Goal: Information Seeking & Learning: Learn about a topic

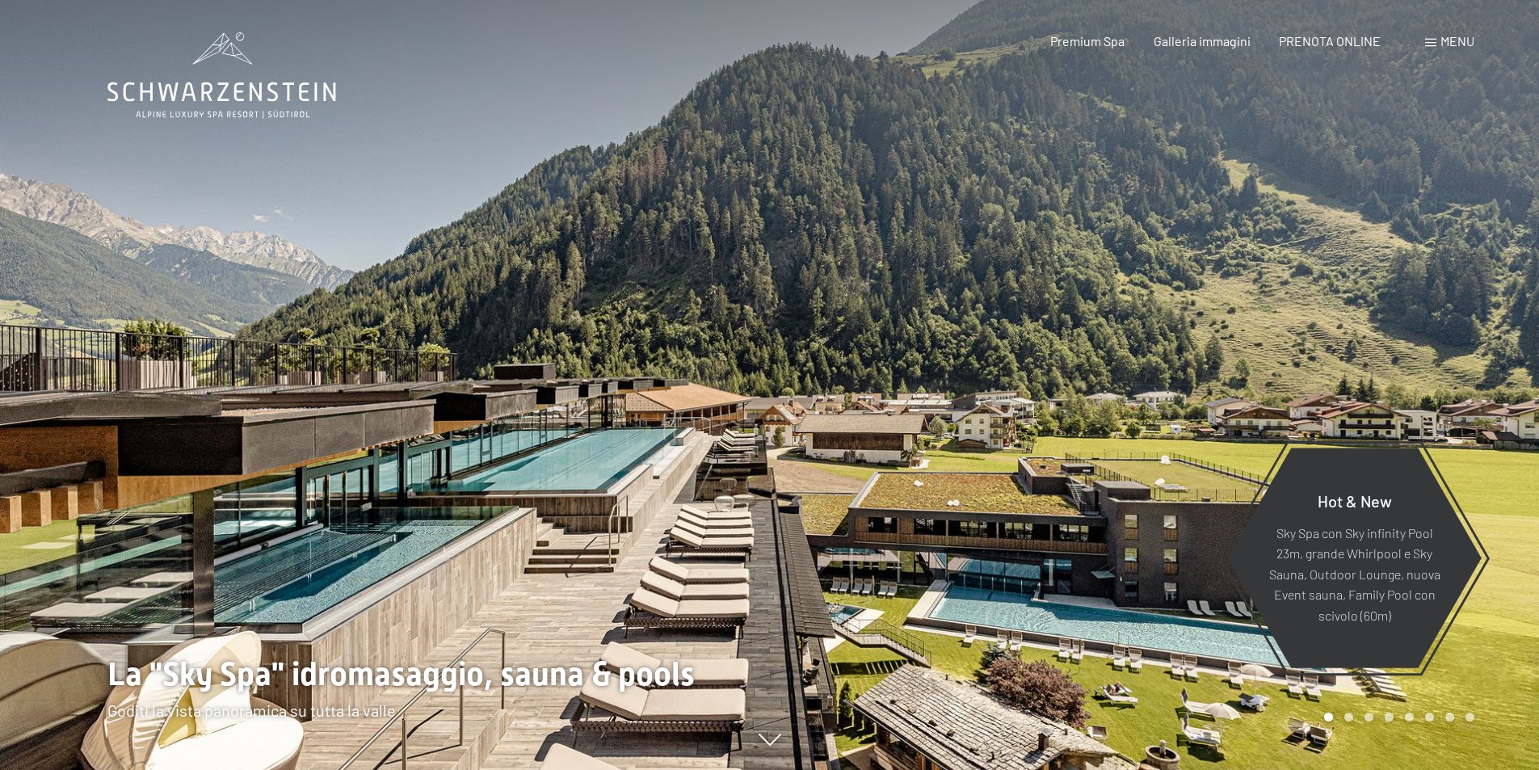
click at [1455, 40] on span "Menu" at bounding box center [1457, 40] width 34 height 15
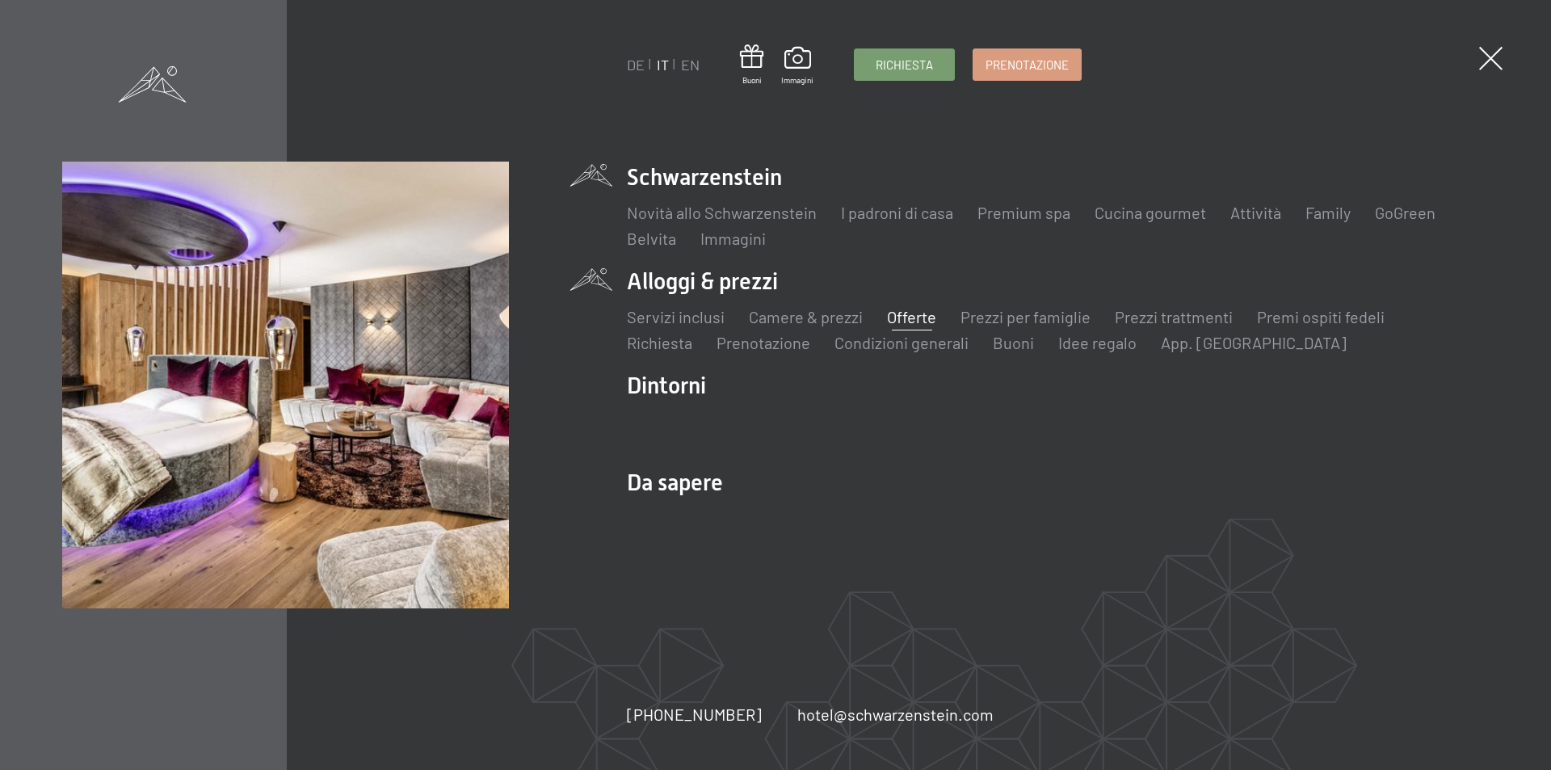
click at [896, 317] on link "Offerte" at bounding box center [911, 316] width 49 height 19
click at [904, 316] on link "Offerte" at bounding box center [911, 316] width 49 height 19
click at [838, 311] on link "Camere & prezzi" at bounding box center [806, 316] width 114 height 19
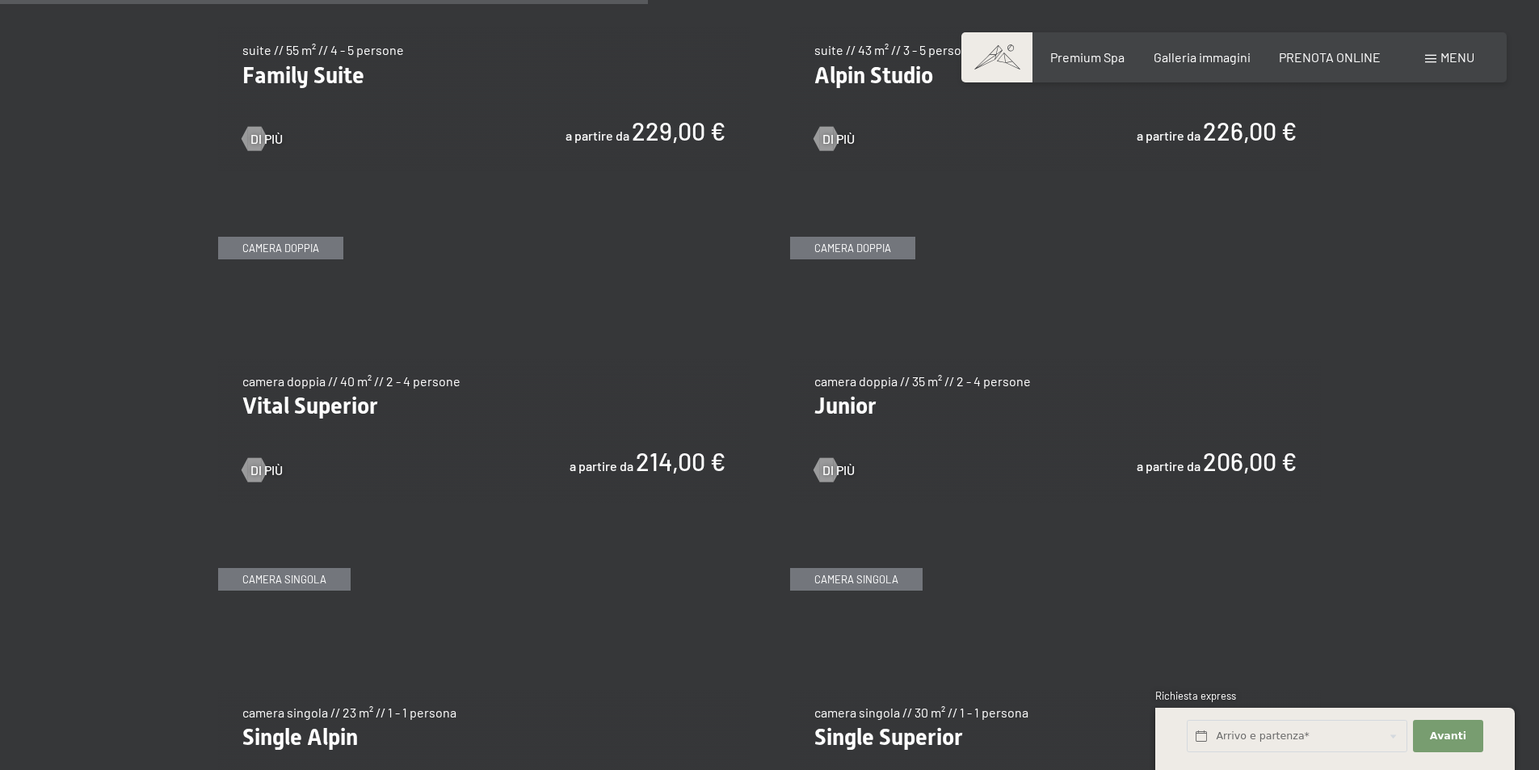
scroll to position [2181, 0]
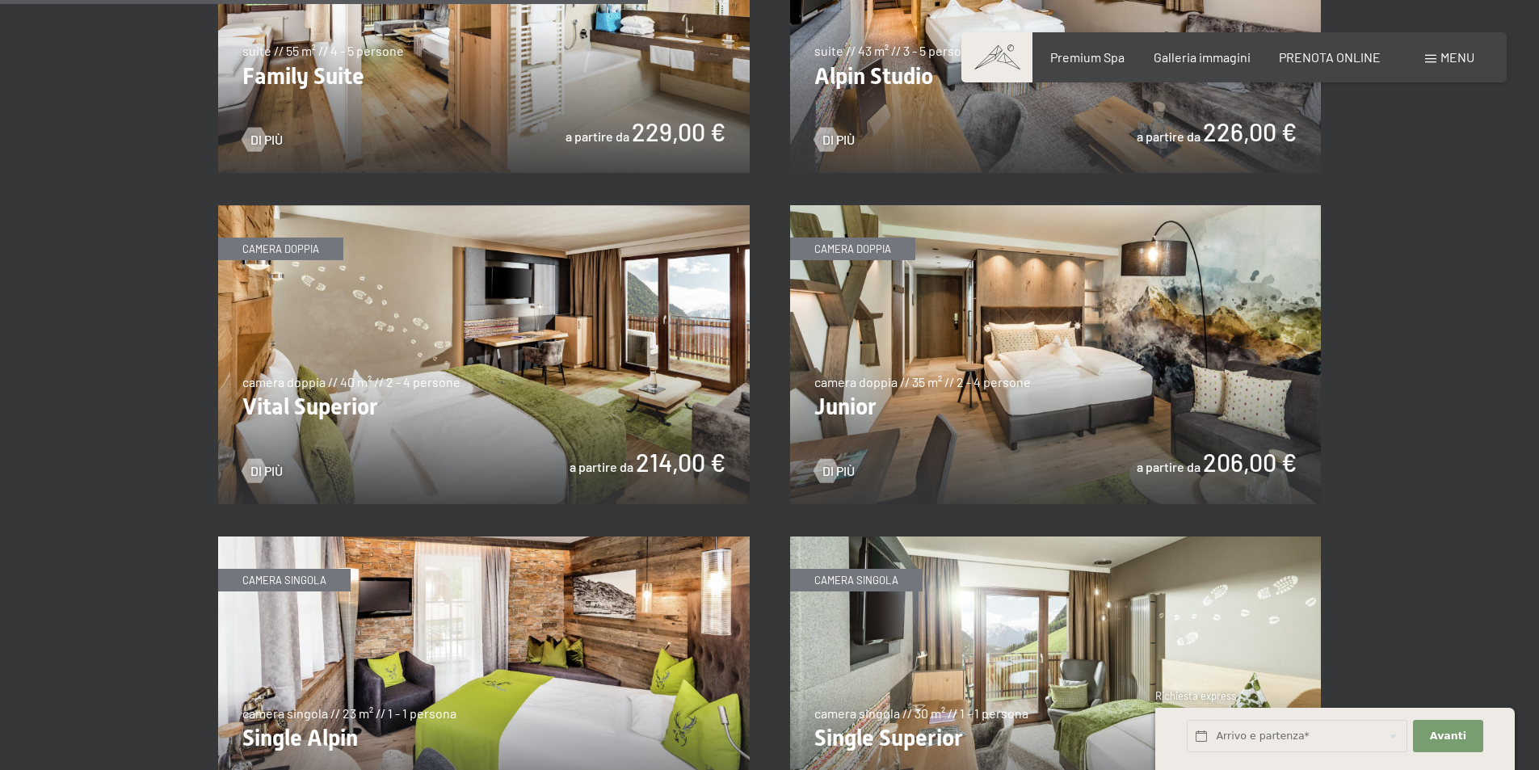
click at [1019, 375] on img at bounding box center [1056, 354] width 532 height 299
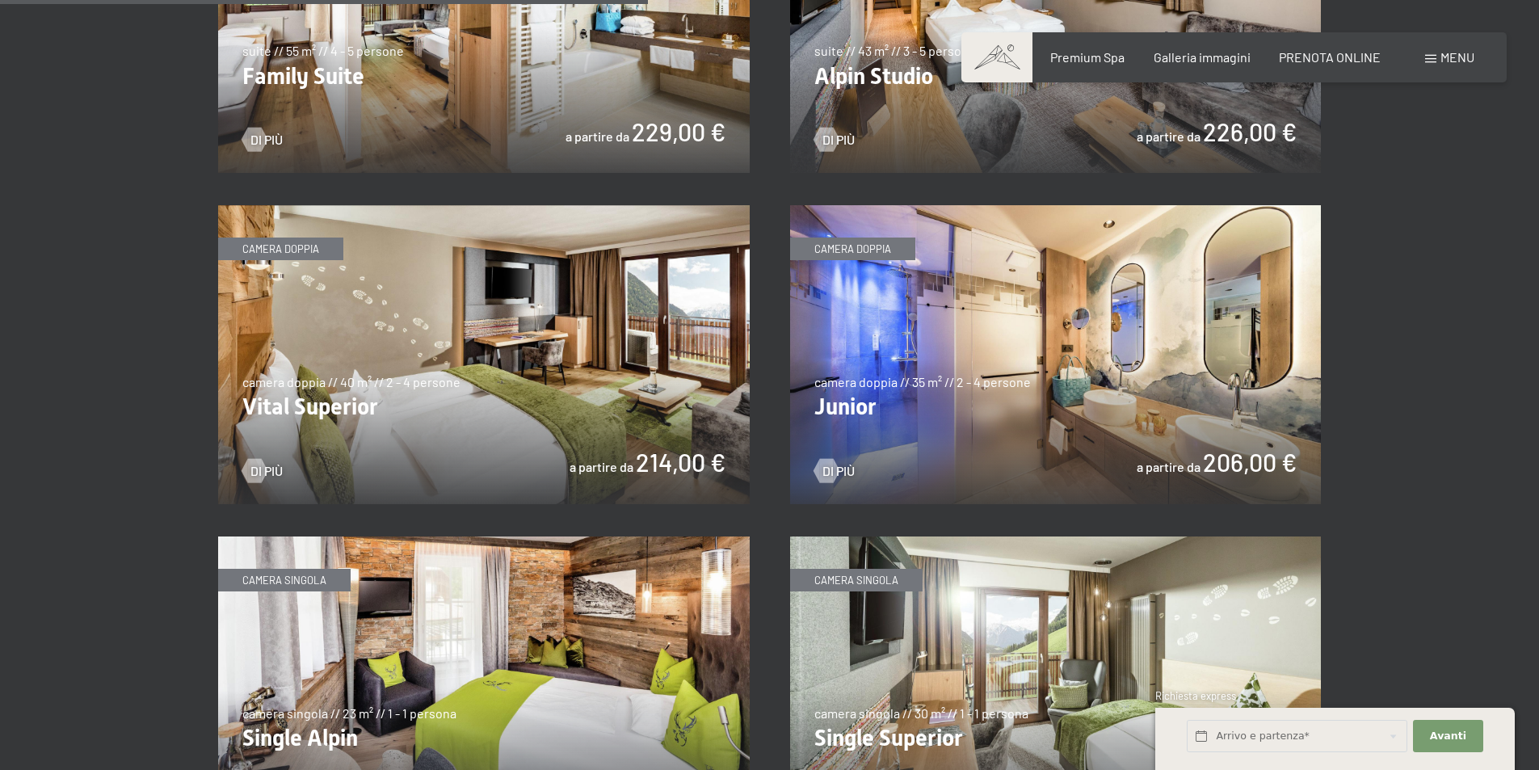
click at [851, 246] on img at bounding box center [1056, 354] width 532 height 299
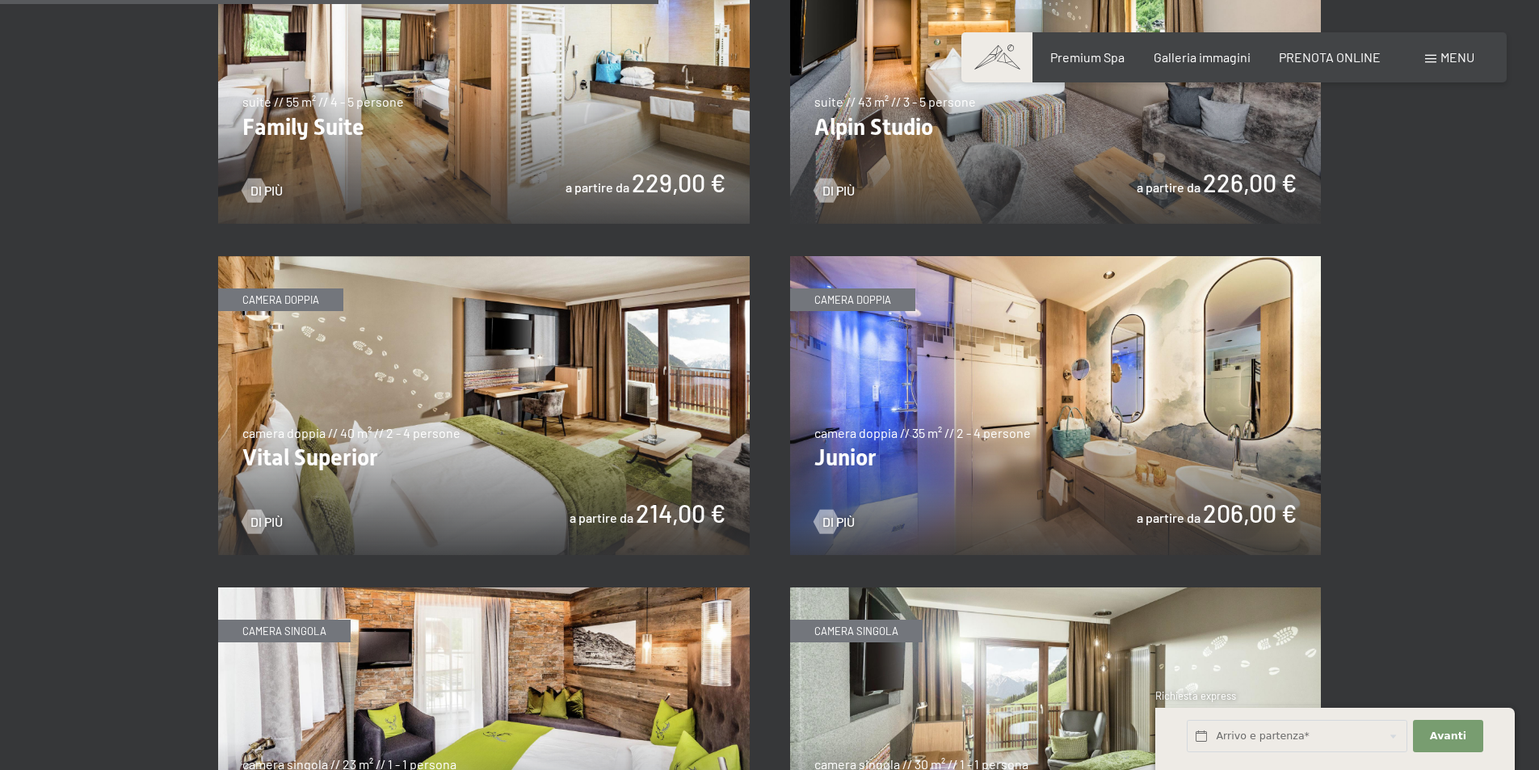
scroll to position [2100, 0]
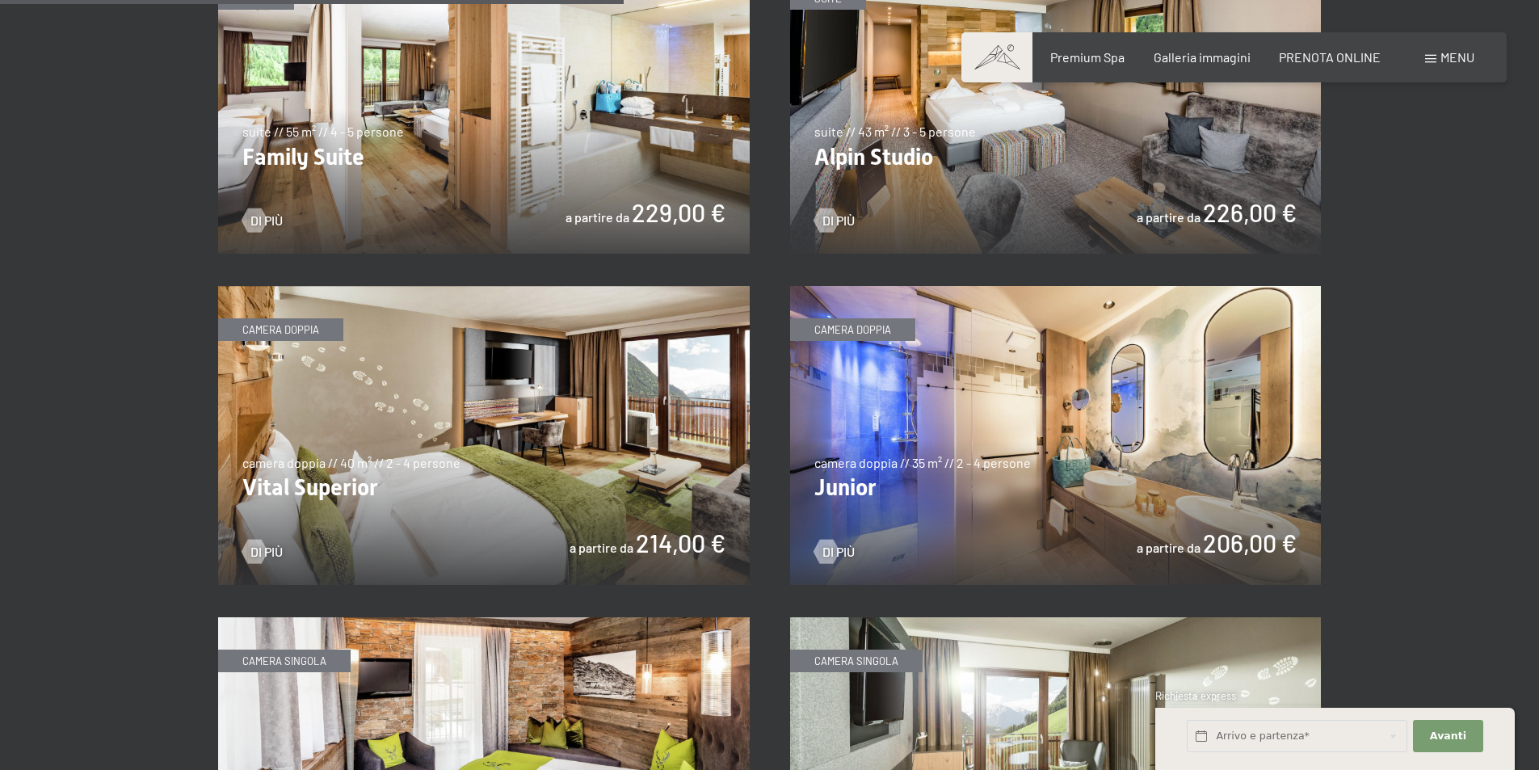
drag, startPoint x: 494, startPoint y: 151, endPoint x: 740, endPoint y: 365, distance: 326.4
click at [670, 422] on div "slide 1 of 4 suite suite // 100 m² // 2 - 5 persone Schwarzensteinsuite con sau…" at bounding box center [769, 104] width 1103 height 2285
click at [420, 135] on img at bounding box center [484, 104] width 532 height 299
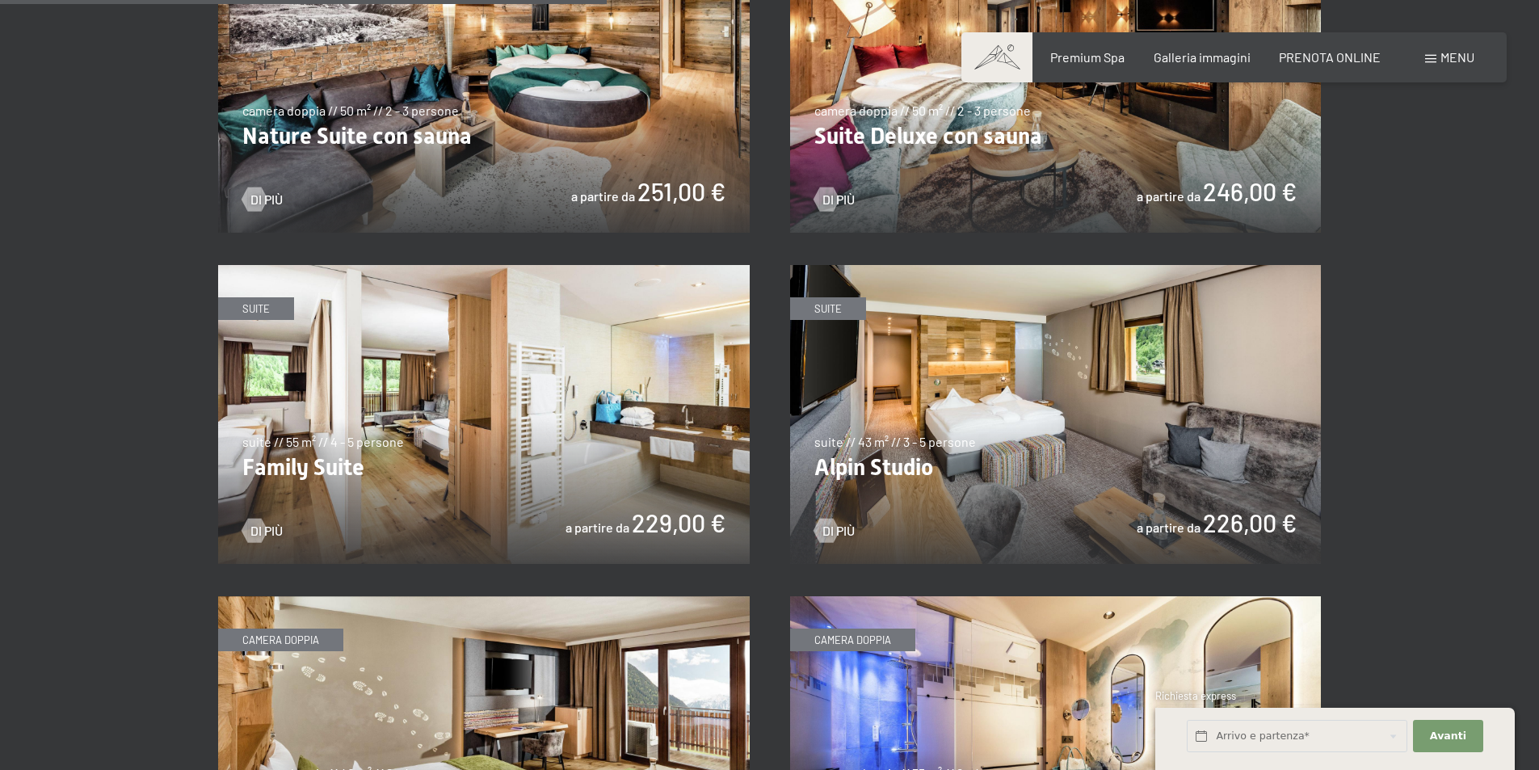
scroll to position [1777, 0]
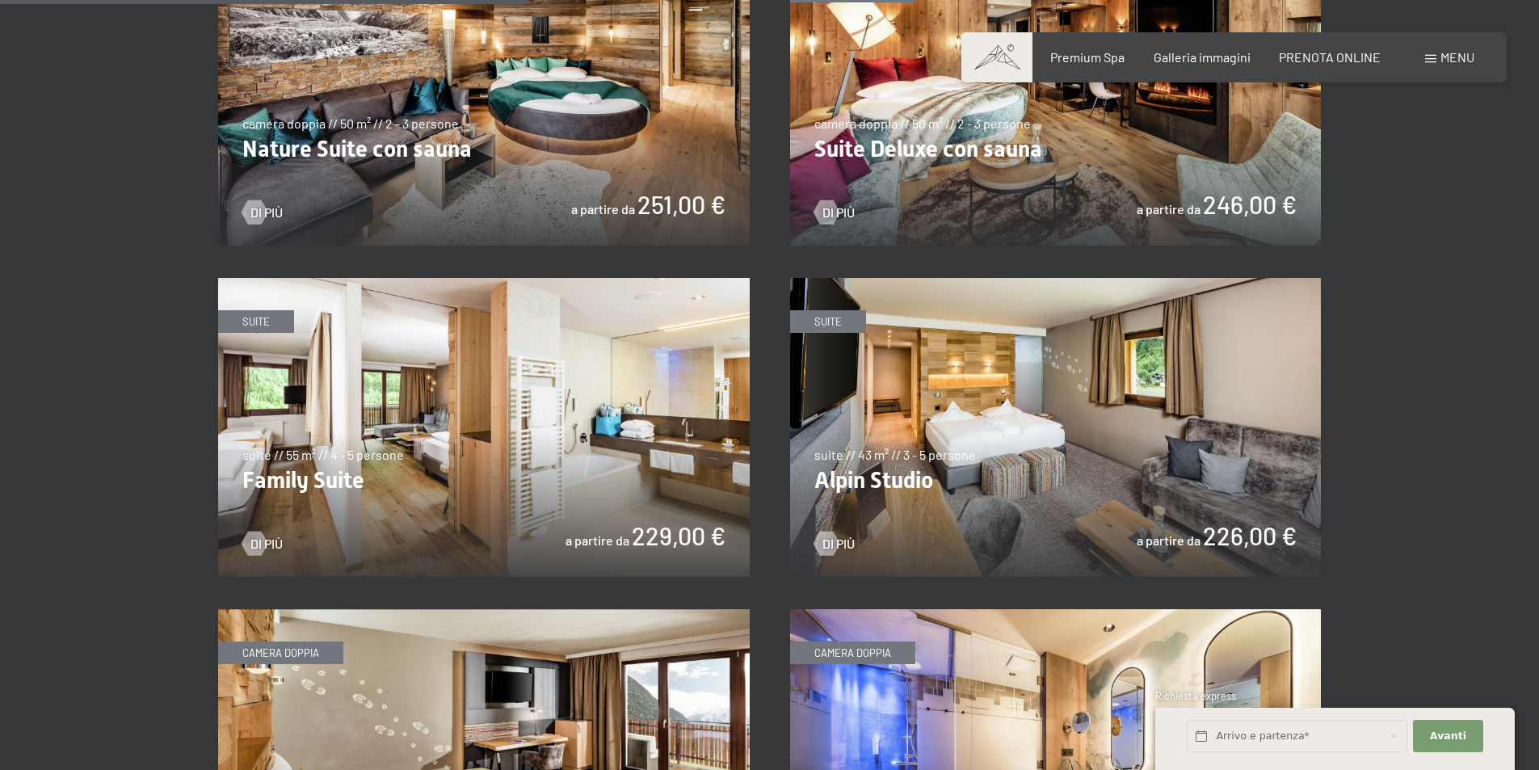
click at [242, 320] on img at bounding box center [484, 427] width 532 height 299
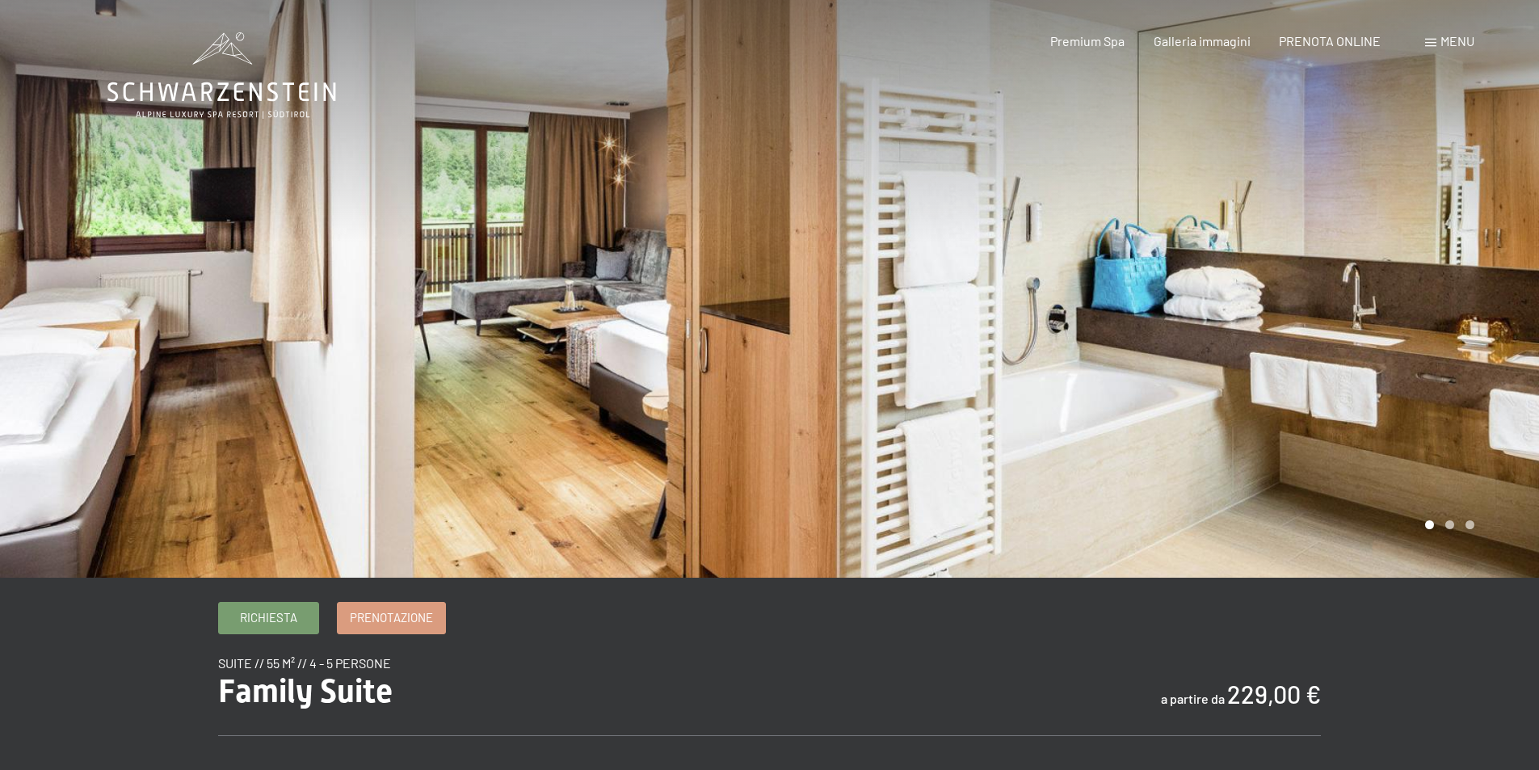
drag, startPoint x: 1021, startPoint y: 342, endPoint x: 1257, endPoint y: 327, distance: 236.3
click at [1257, 327] on div at bounding box center [1155, 289] width 770 height 578
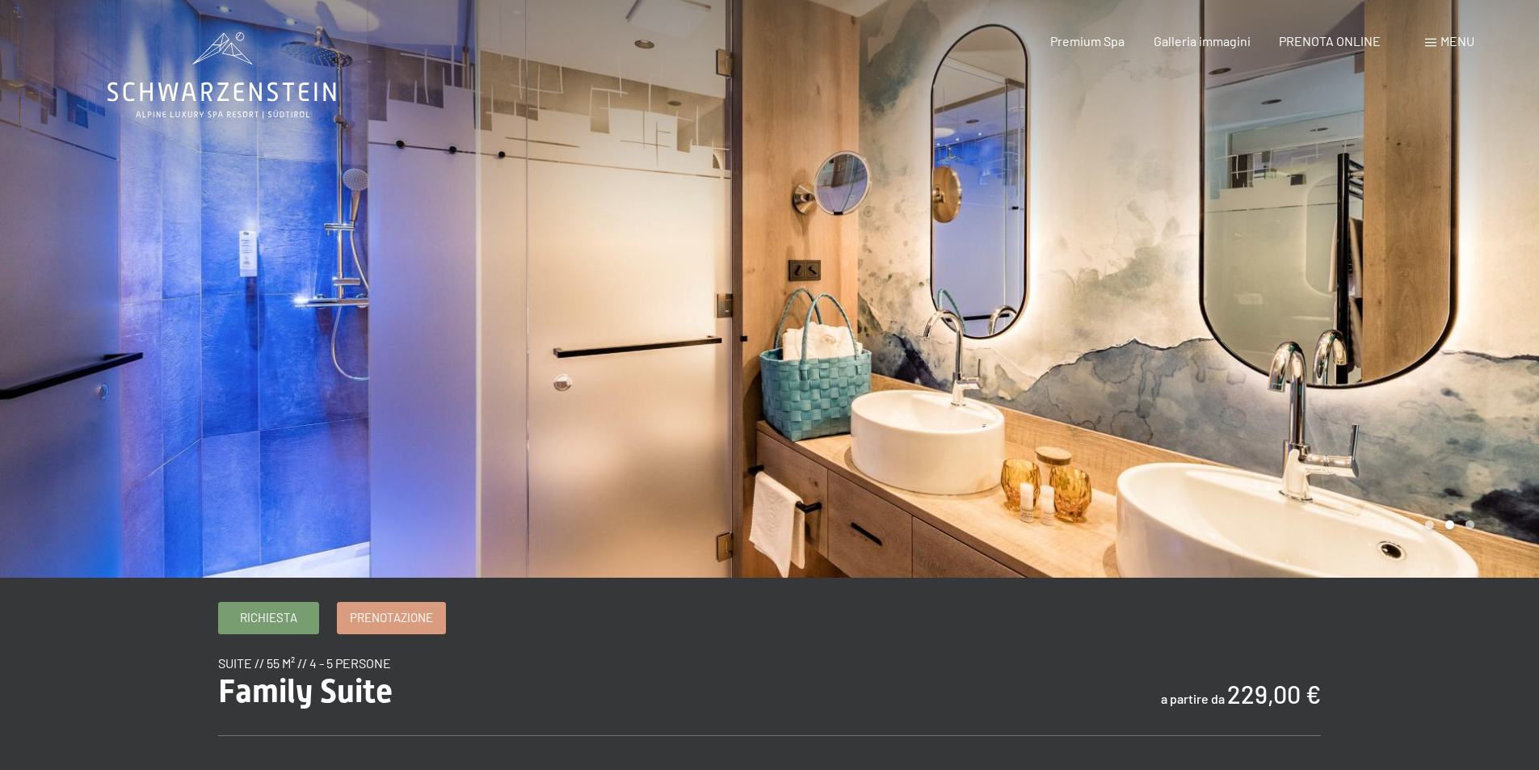
click at [1243, 295] on div at bounding box center [1155, 289] width 770 height 578
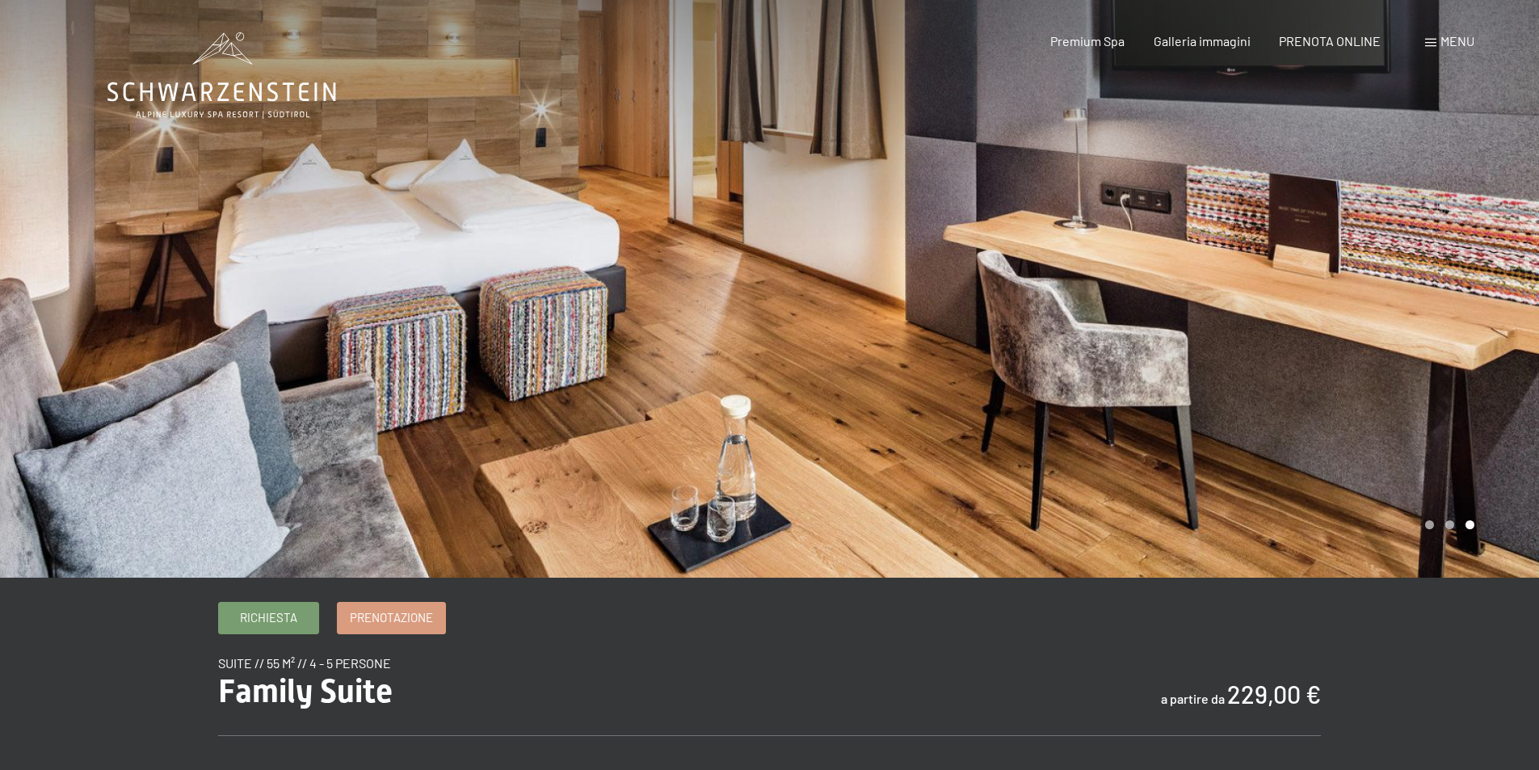
click at [1332, 281] on div at bounding box center [1155, 289] width 770 height 578
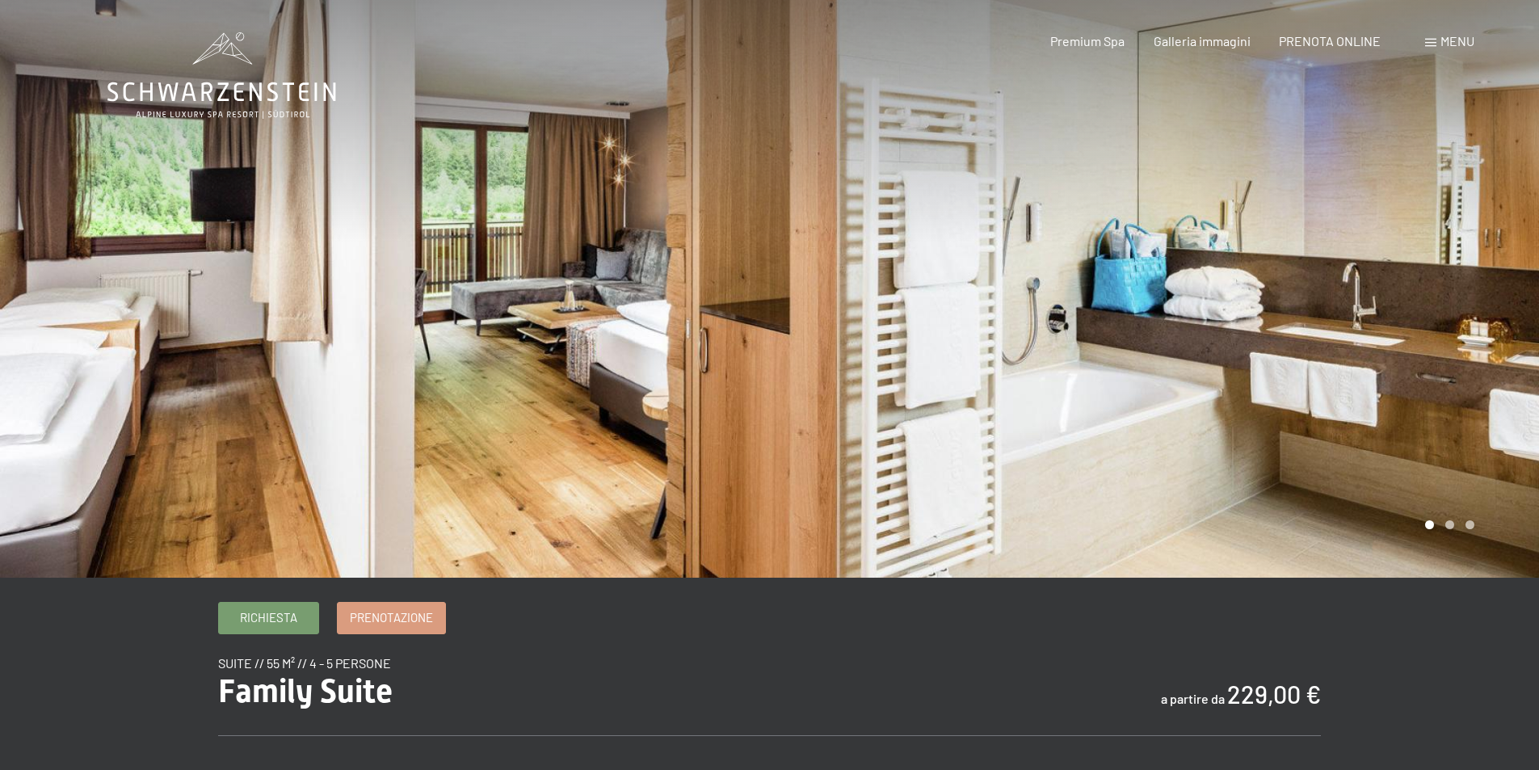
click at [1328, 267] on div at bounding box center [1155, 289] width 770 height 578
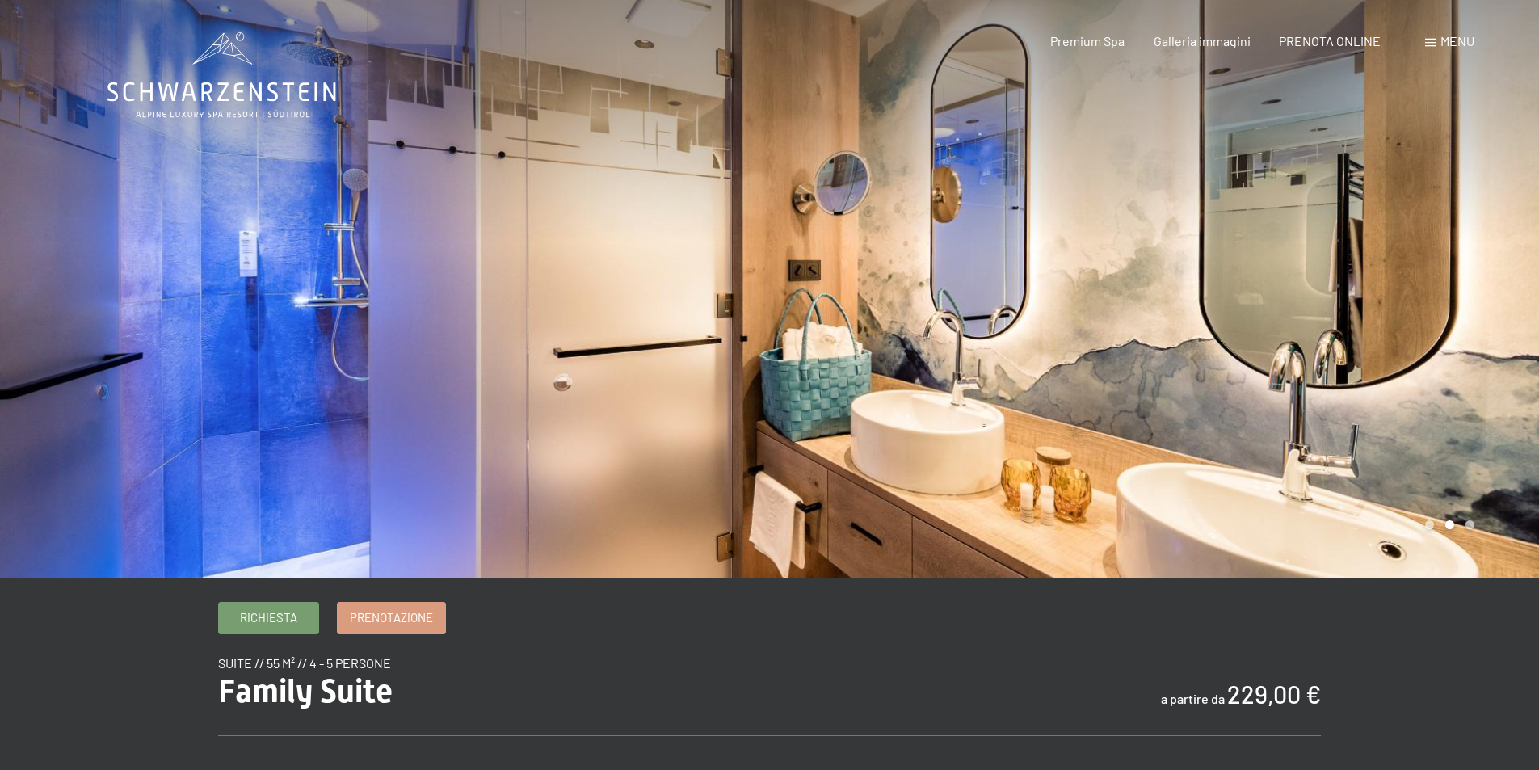
click at [1328, 267] on div at bounding box center [1155, 289] width 770 height 578
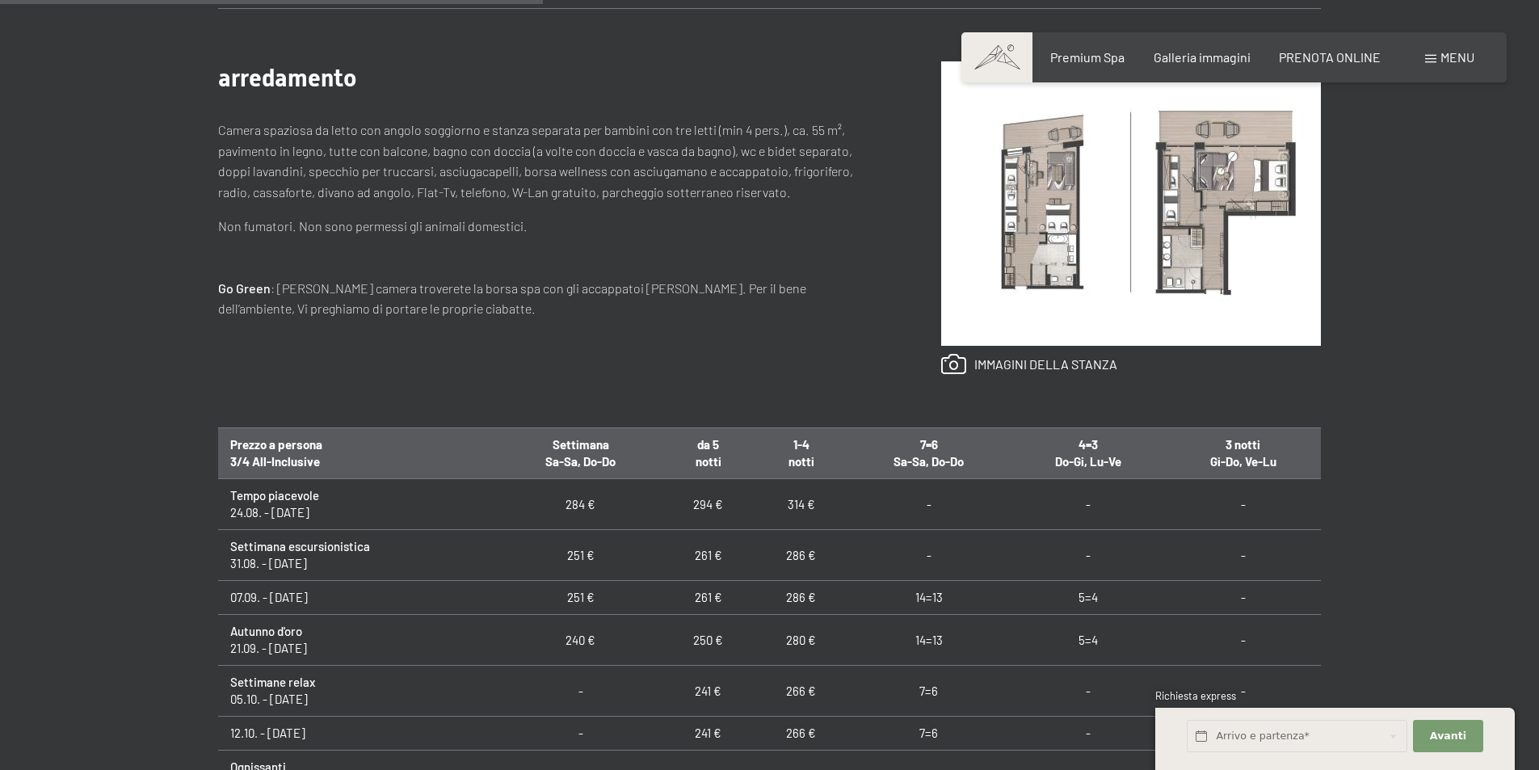
scroll to position [646, 0]
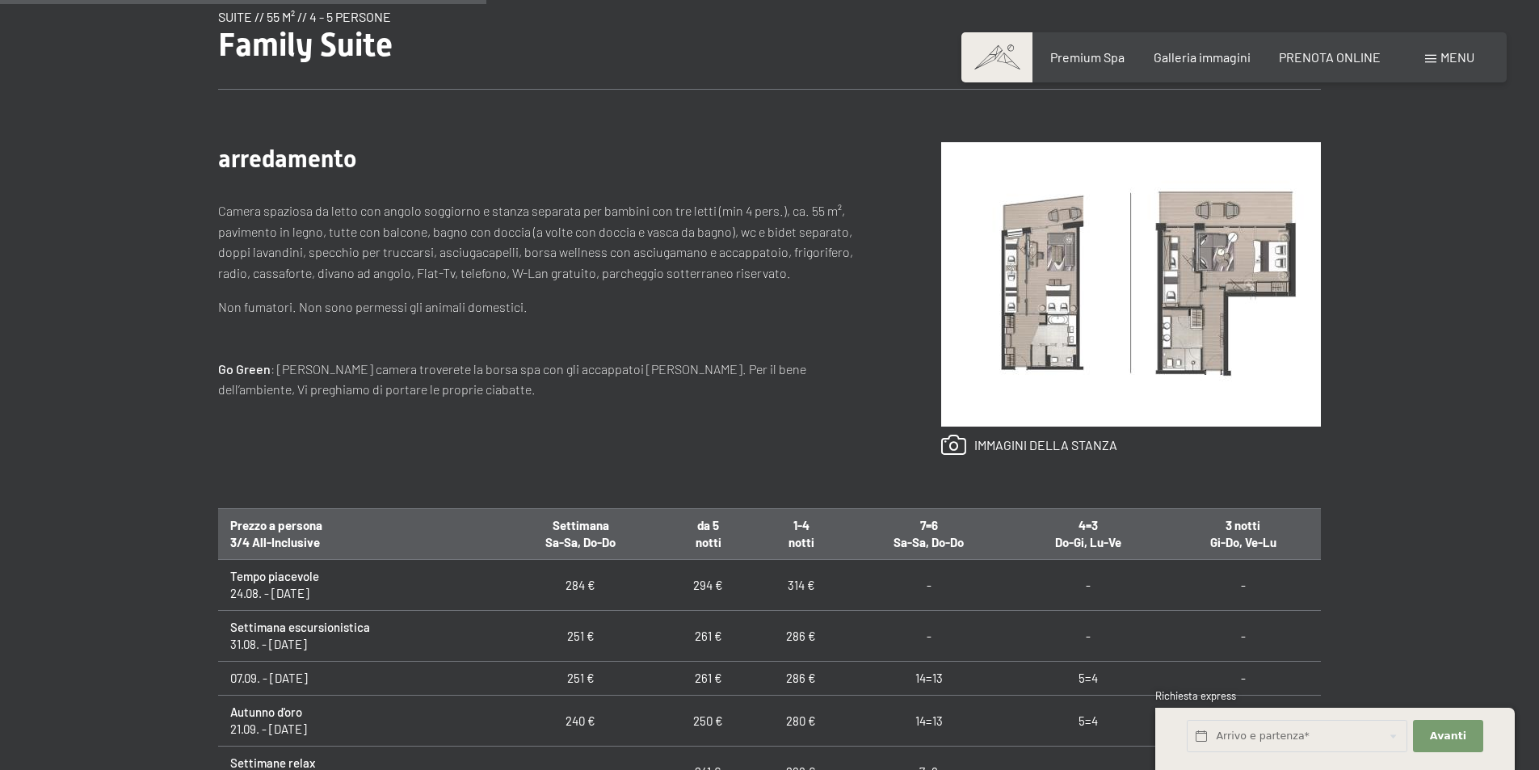
click at [523, 435] on div "arredamento Camera spaziosa da letto con angolo soggiorno e stanza separata per…" at bounding box center [547, 298] width 658 height 313
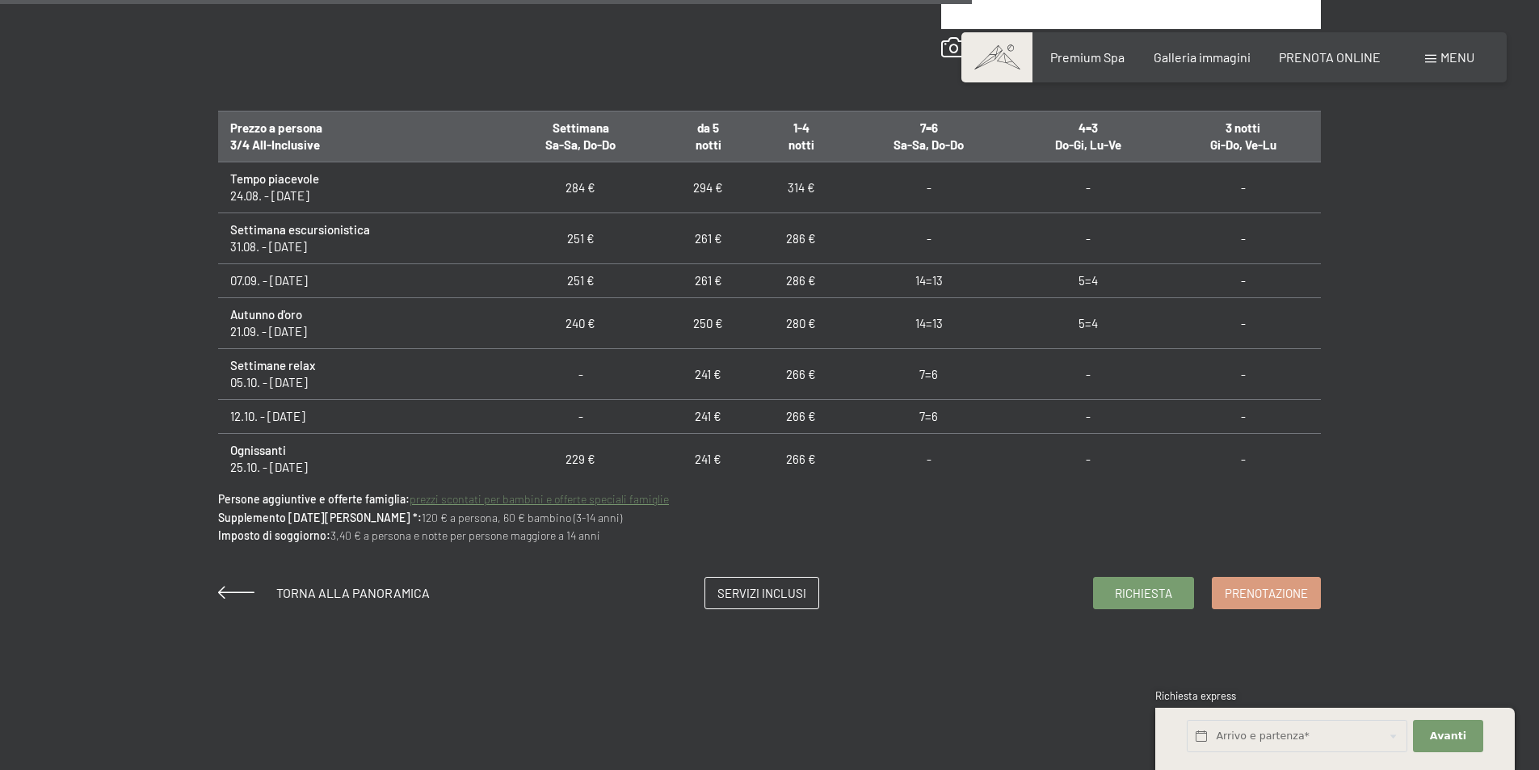
scroll to position [1292, 0]
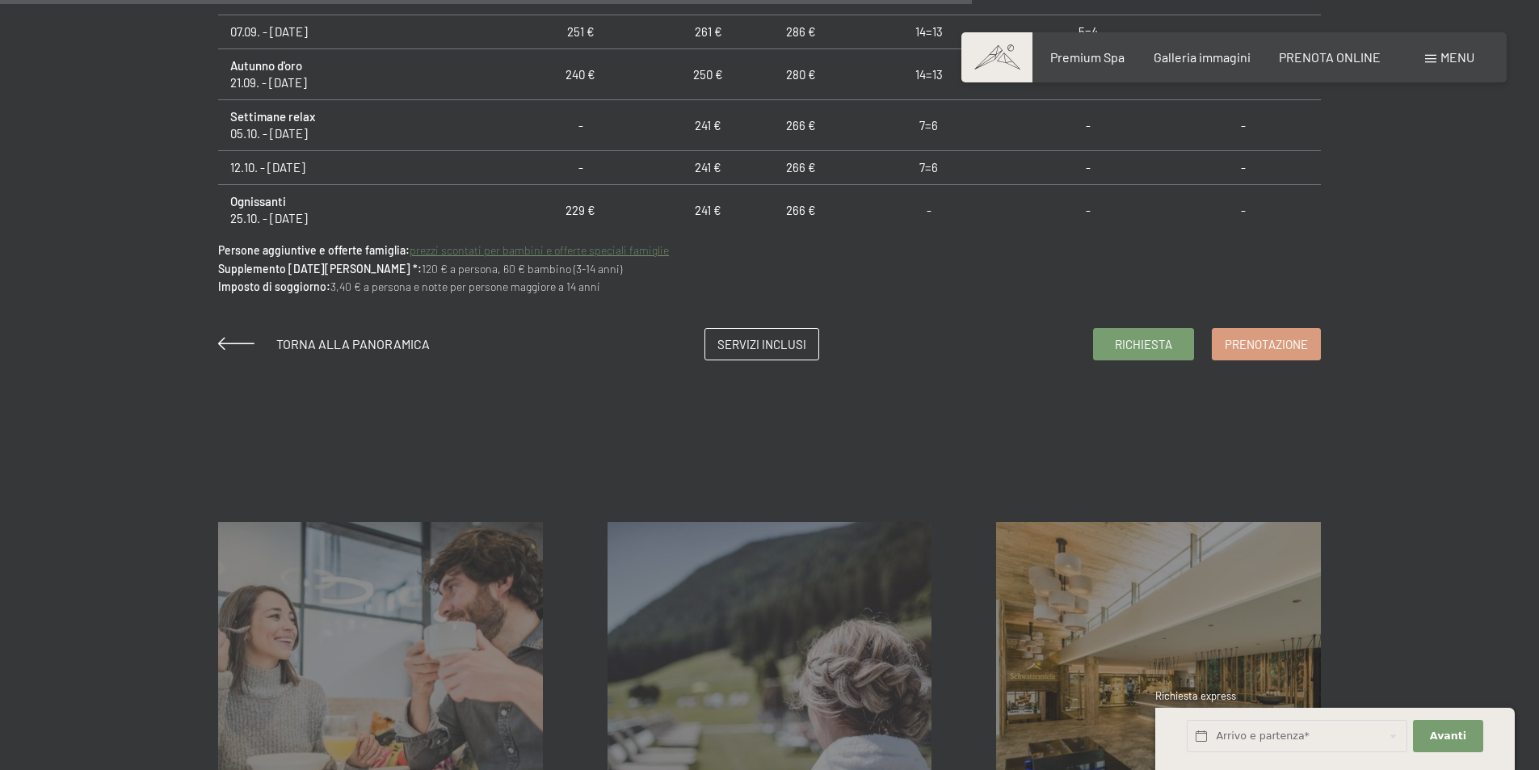
click at [502, 249] on link "prezzi scontati per bambini e offerte speciali famiglie" at bounding box center [539, 250] width 259 height 14
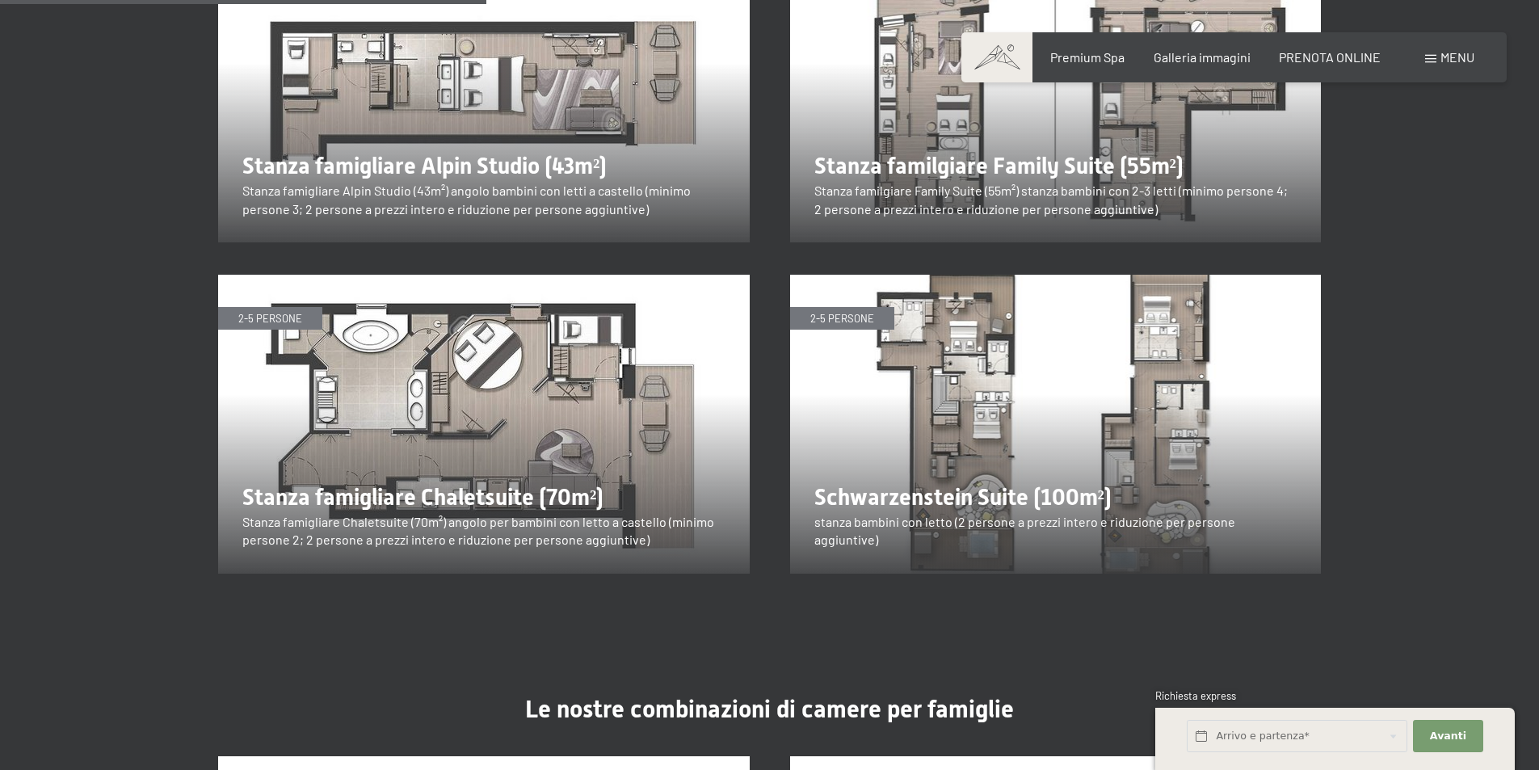
scroll to position [2181, 0]
